Goal: Task Accomplishment & Management: Manage account settings

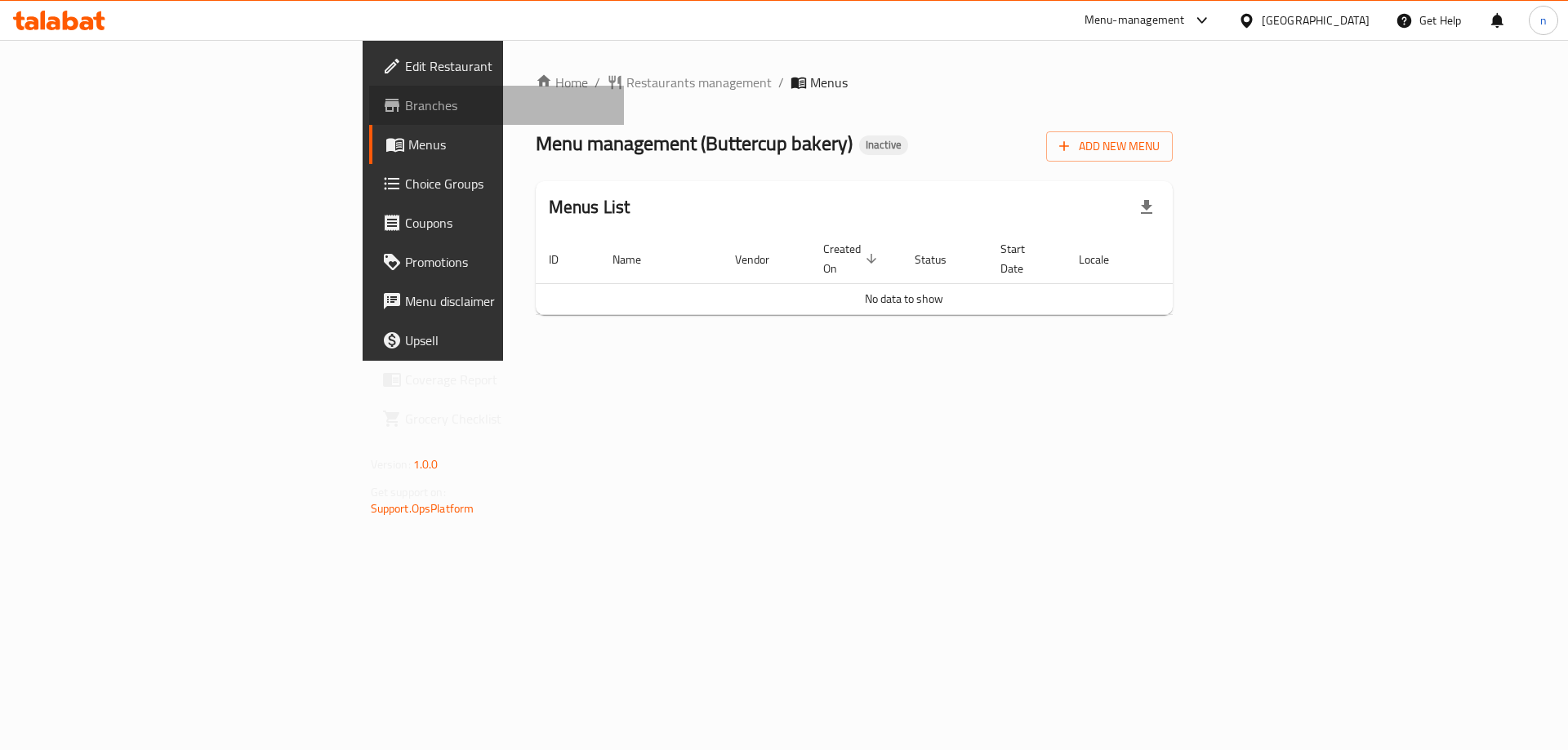
click at [405, 100] on span "Branches" at bounding box center [508, 106] width 207 height 20
click at [1160, 143] on span "Add New Menu" at bounding box center [1110, 146] width 100 height 21
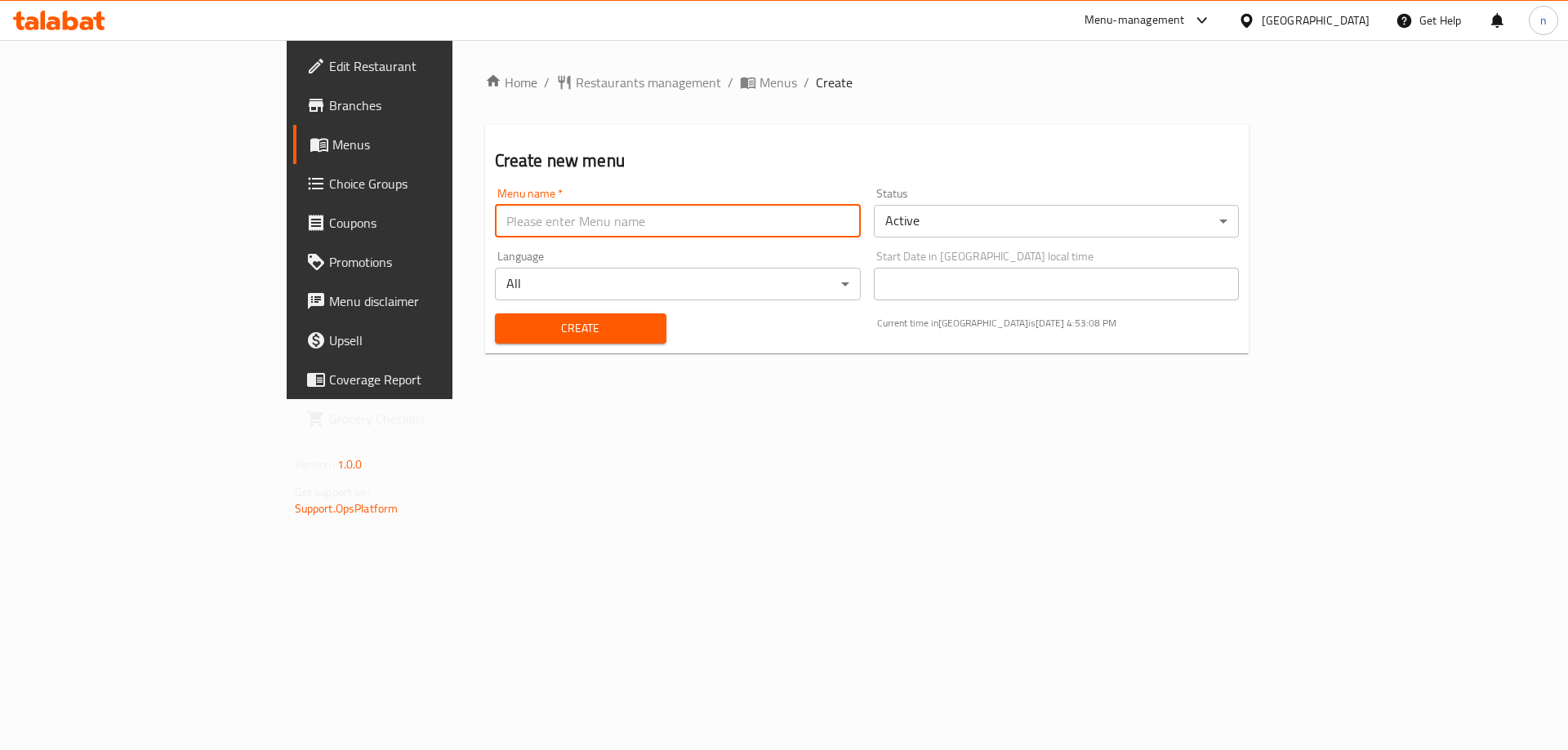
click at [634, 227] on input "text" at bounding box center [678, 221] width 366 height 32
type input "20/8"
click at [495, 313] on button "Create" at bounding box center [580, 328] width 171 height 30
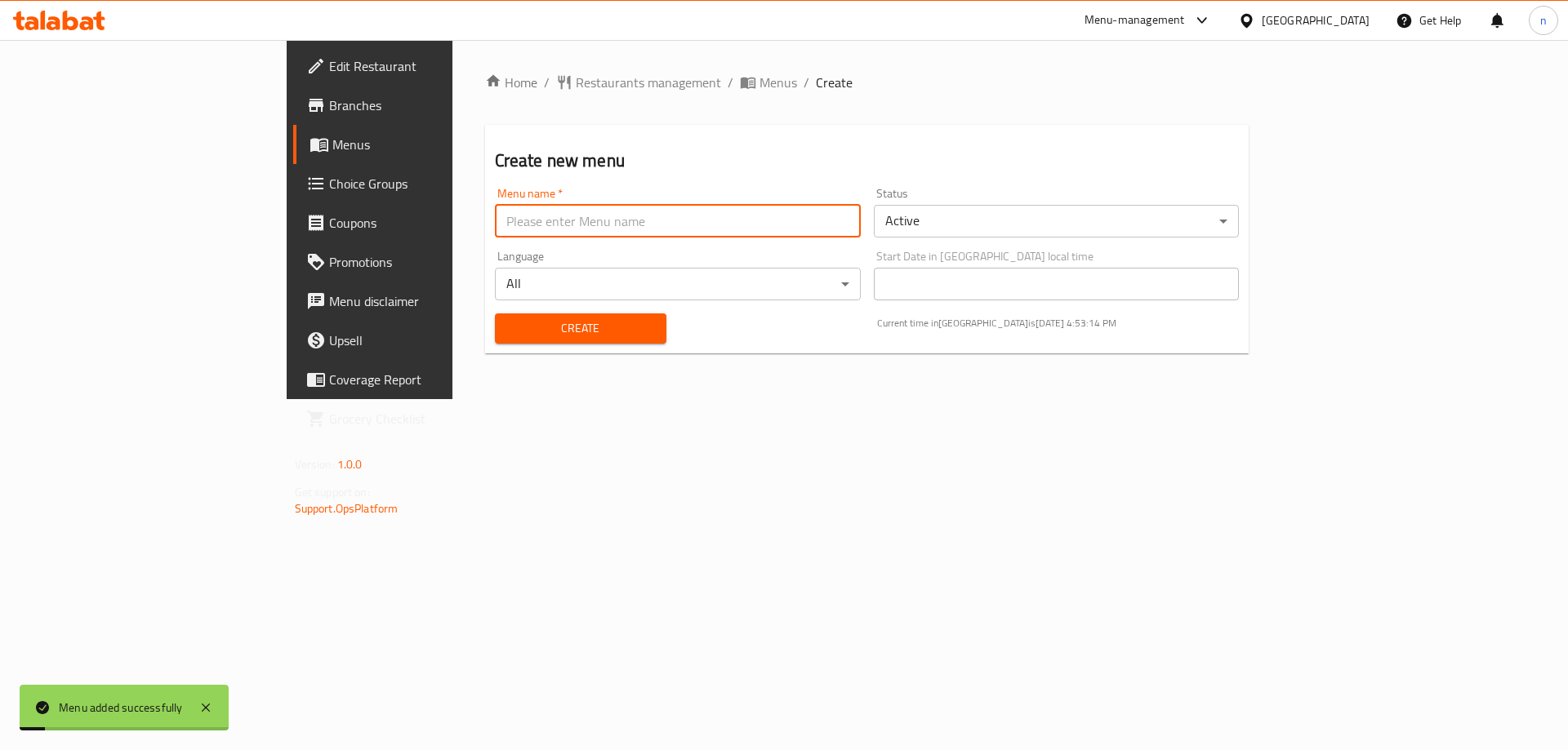
click at [293, 134] on link "Menus" at bounding box center [420, 145] width 255 height 39
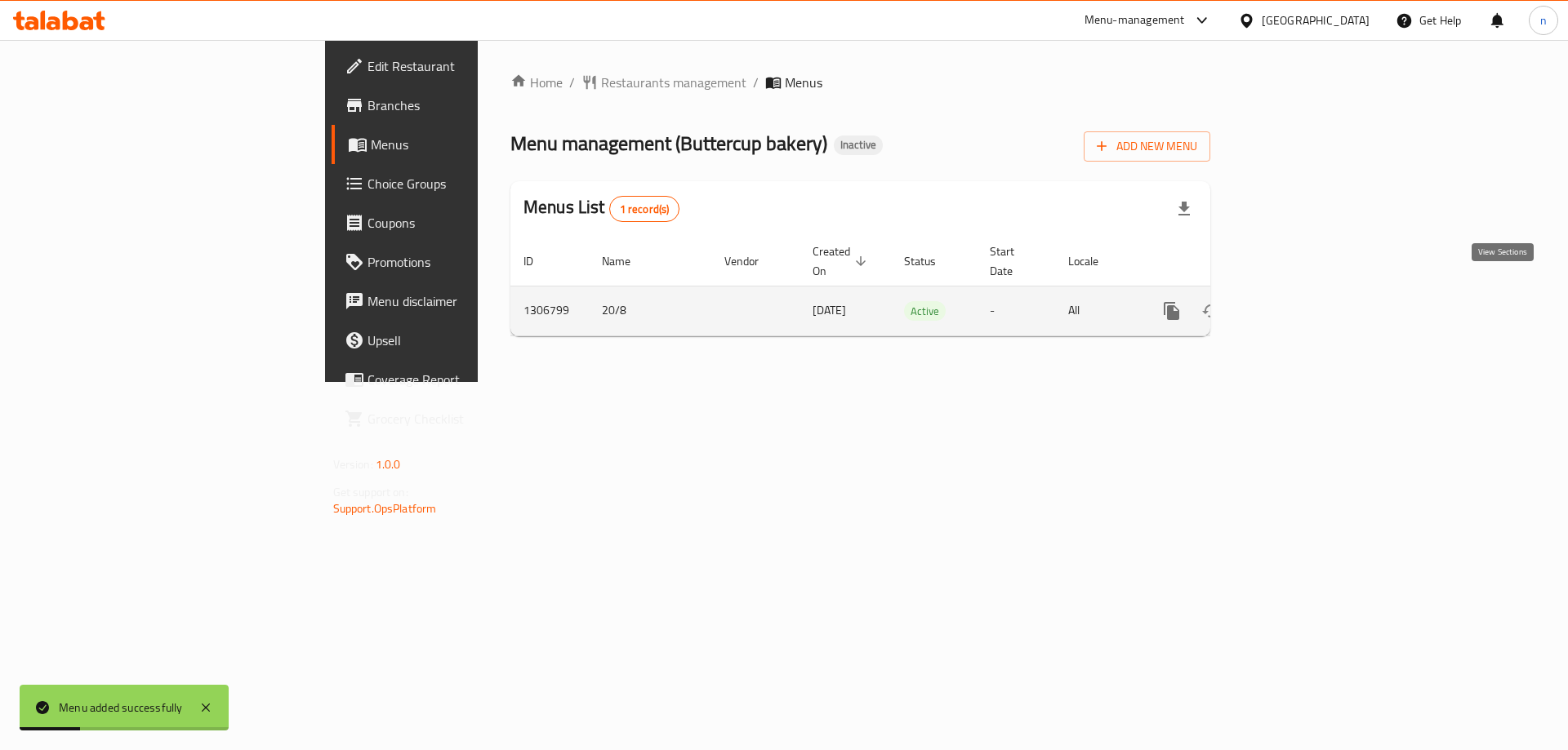
click at [1299, 301] on icon "enhanced table" at bounding box center [1290, 311] width 20 height 20
